Goal: Obtain resource: Download file/media

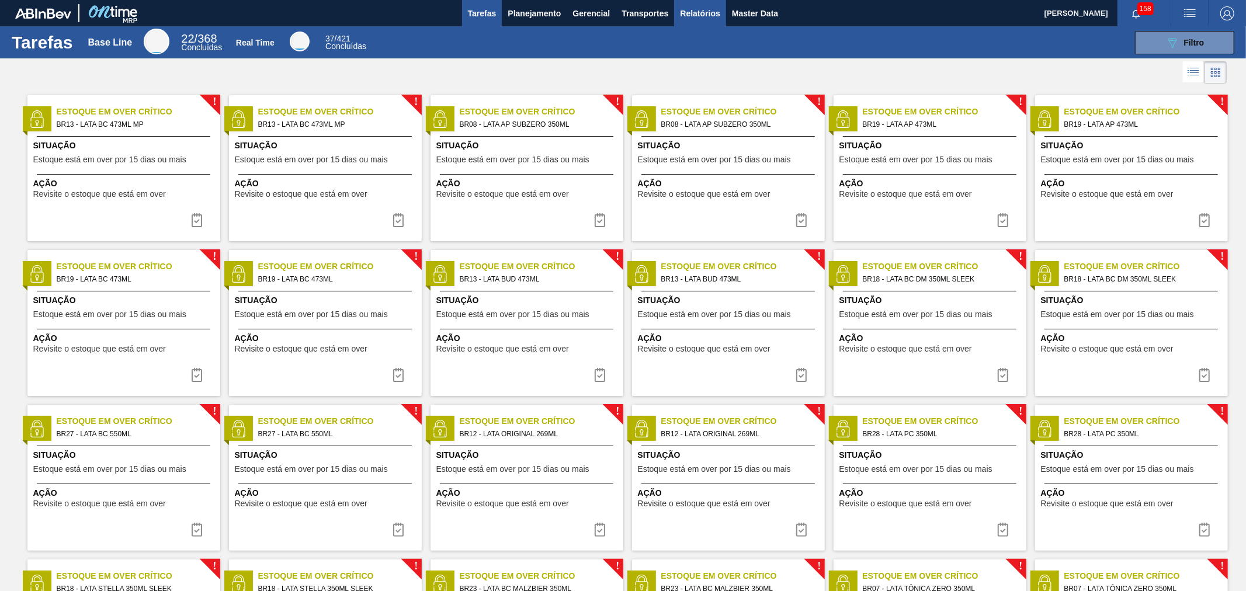
click at [690, 11] on span "Relatórios" at bounding box center [700, 13] width 40 height 14
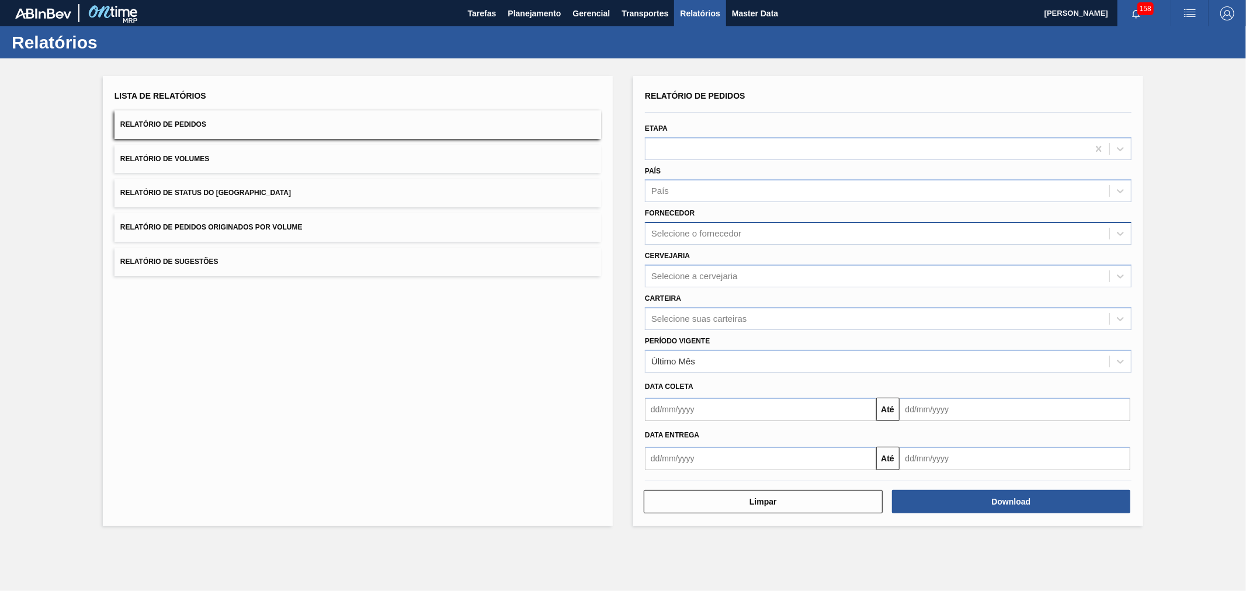
click at [717, 226] on div "Selecione o fornecedor" at bounding box center [877, 233] width 464 height 17
type input "pbrv4"
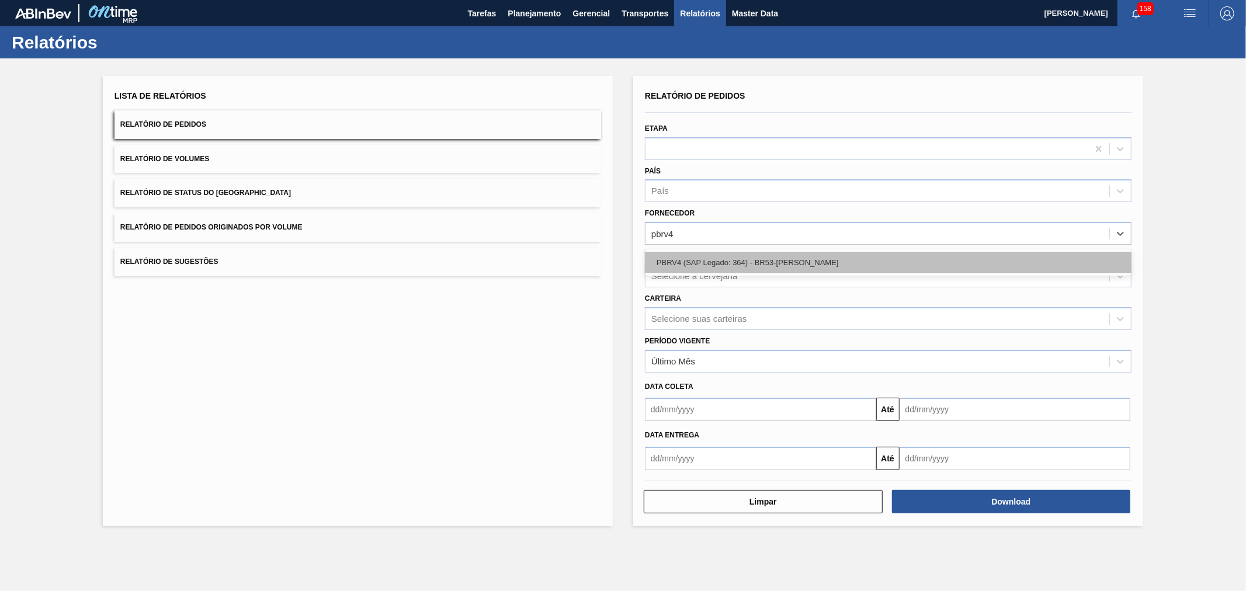
click at [727, 255] on div "PBRV4 (SAP Legado: 364) - BR53-[PERSON_NAME]" at bounding box center [888, 263] width 487 height 22
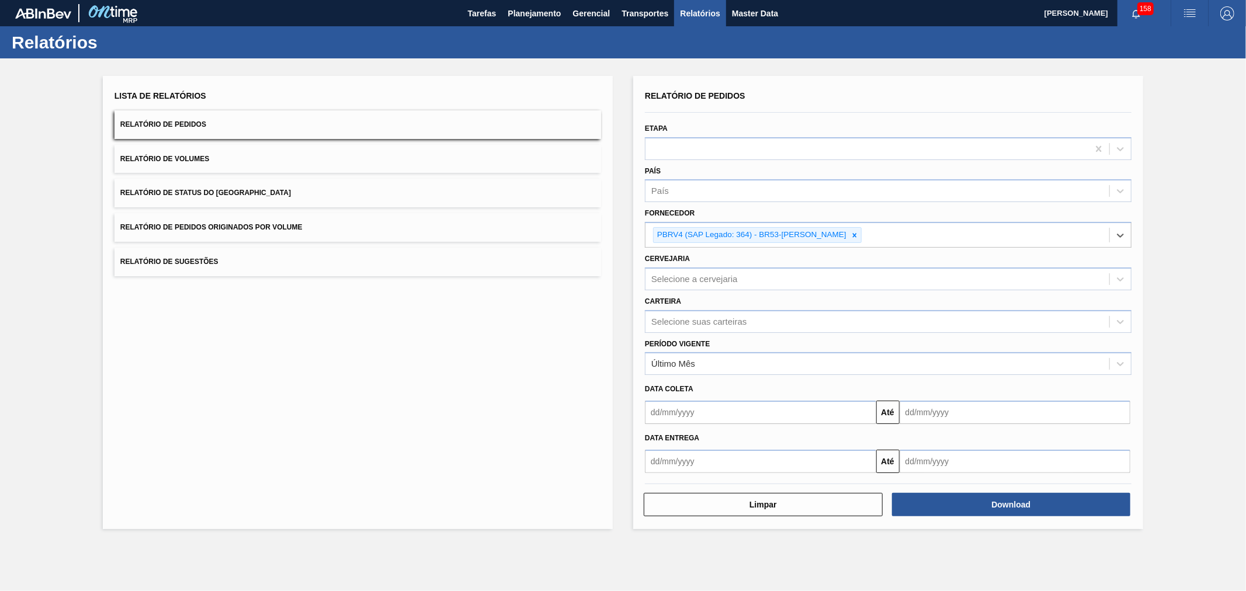
click at [706, 407] on input "text" at bounding box center [760, 412] width 231 height 23
click at [847, 435] on div "Data Entrega" at bounding box center [888, 438] width 496 height 17
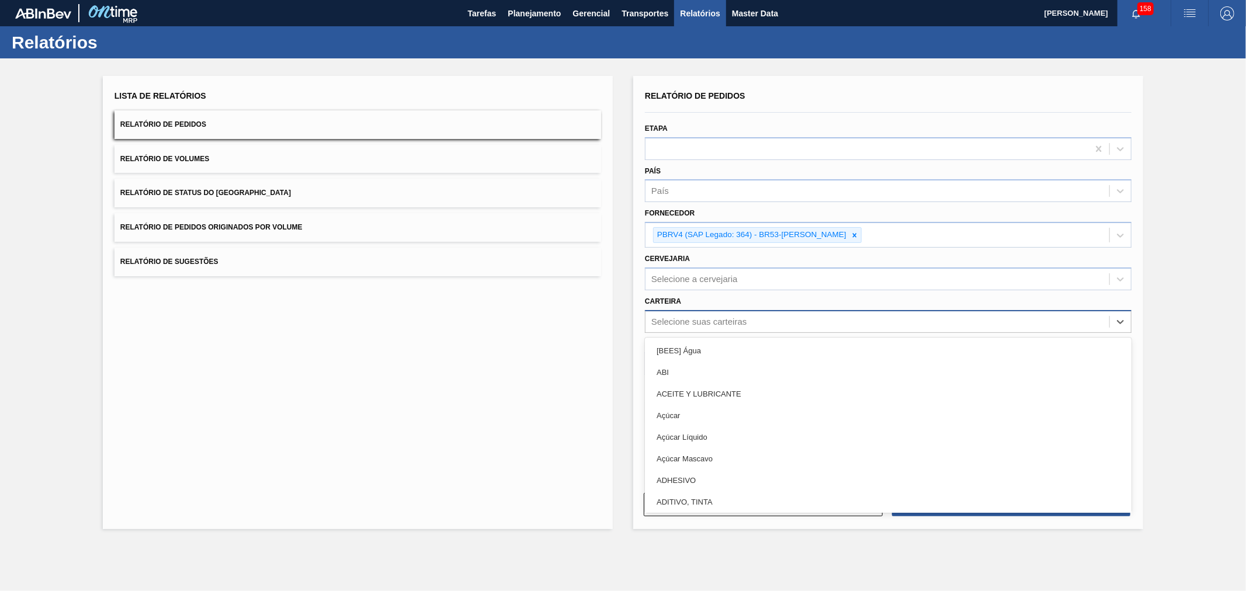
click at [703, 317] on div "Selecione suas carteiras" at bounding box center [698, 322] width 95 height 10
type input "lata"
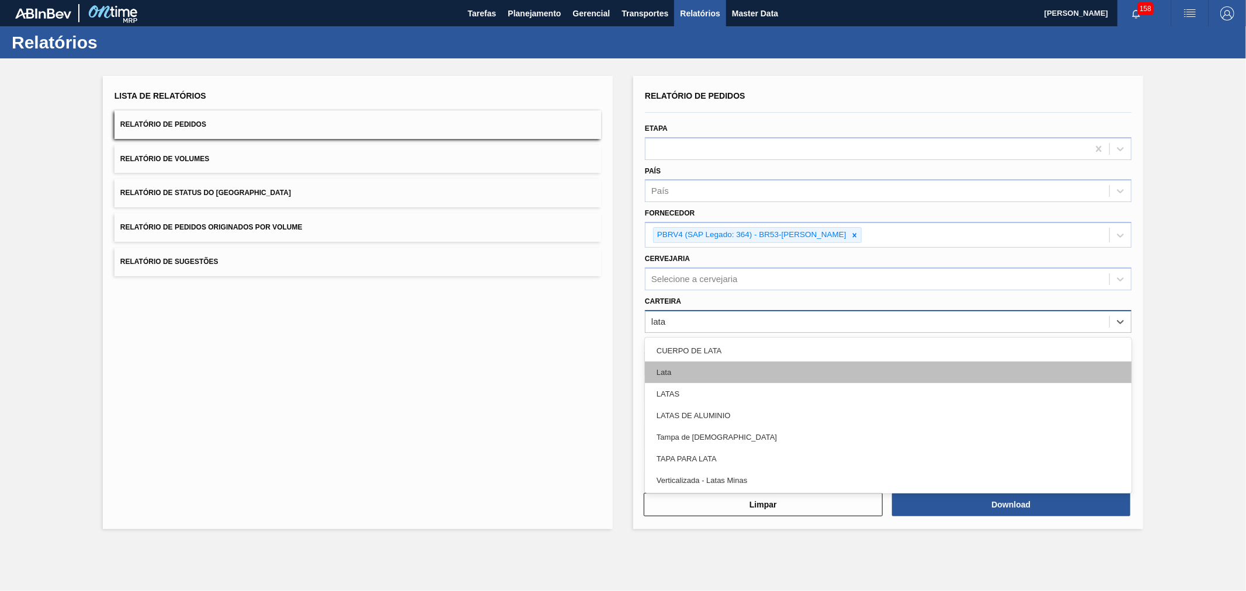
click at [701, 371] on div "Lata" at bounding box center [888, 373] width 487 height 22
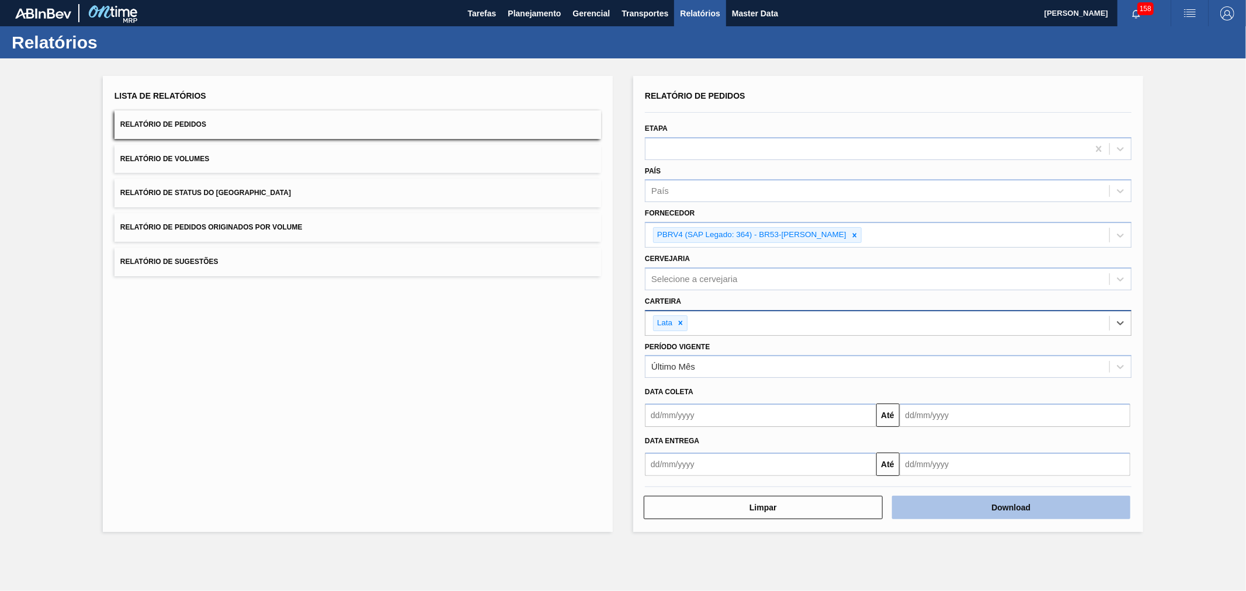
click at [1030, 506] on button "Download" at bounding box center [1011, 507] width 239 height 23
